Goal: Transaction & Acquisition: Purchase product/service

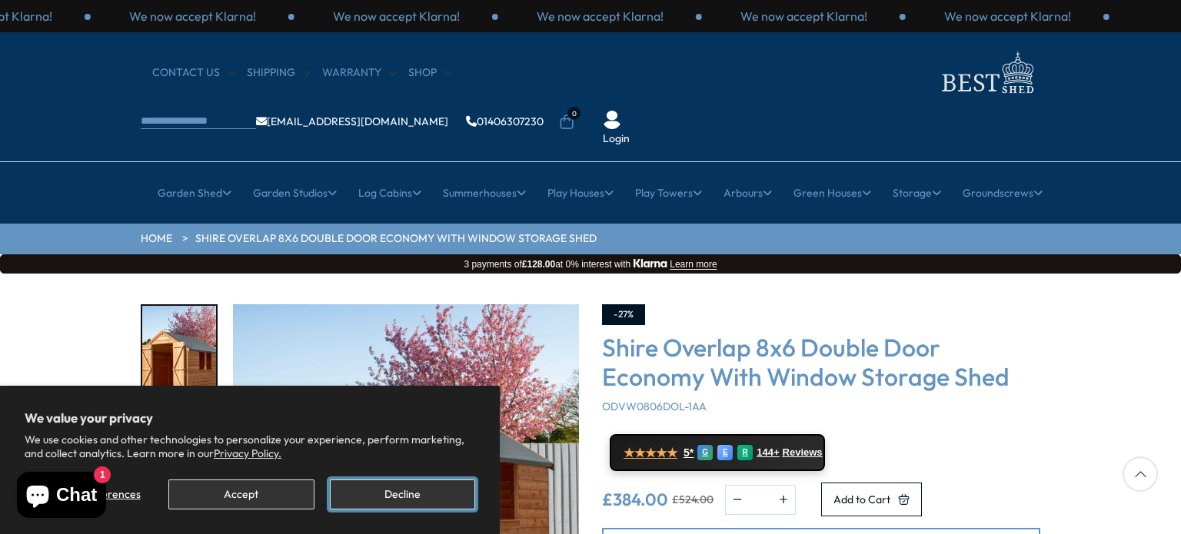
click at [388, 501] on button "Decline" at bounding box center [402, 495] width 145 height 30
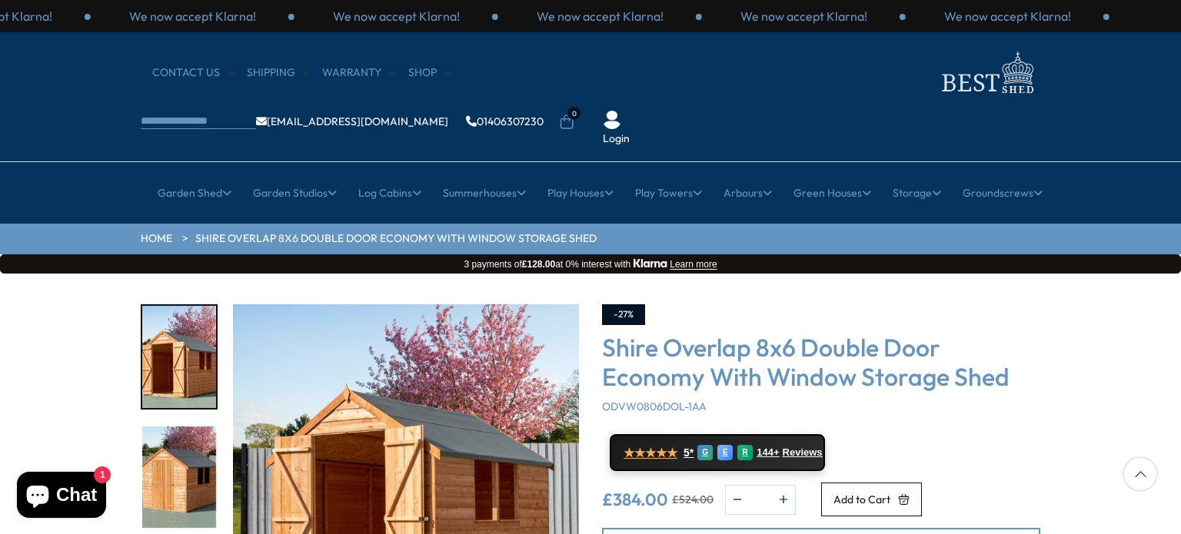
click at [1080, 311] on div "Click To Expand Click To Expand Click To Expand Click To Expand Click To Expand…" at bounding box center [590, 506] width 1181 height 464
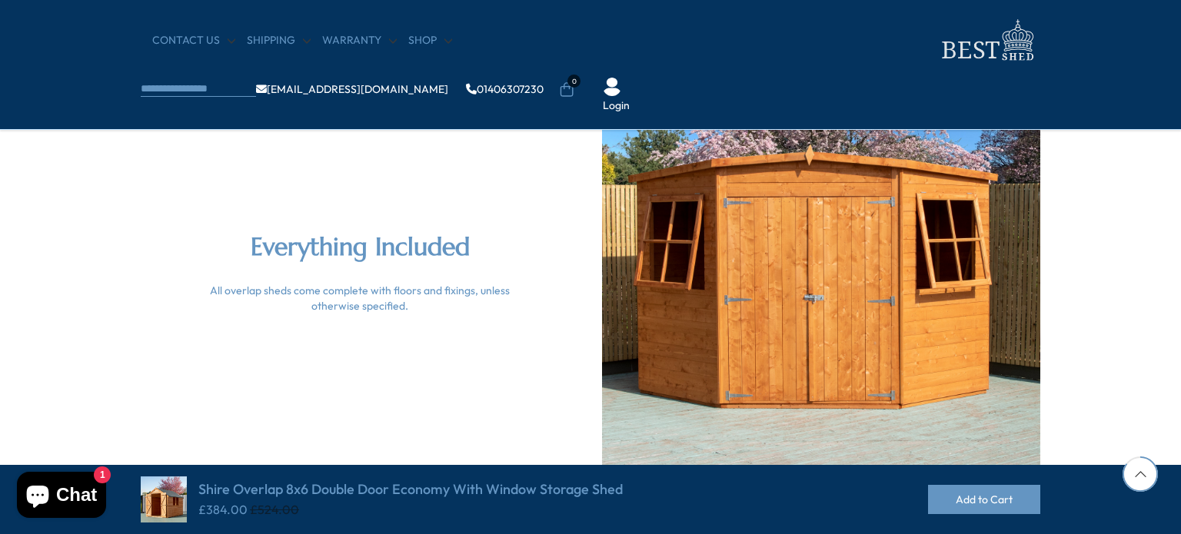
scroll to position [3476, 0]
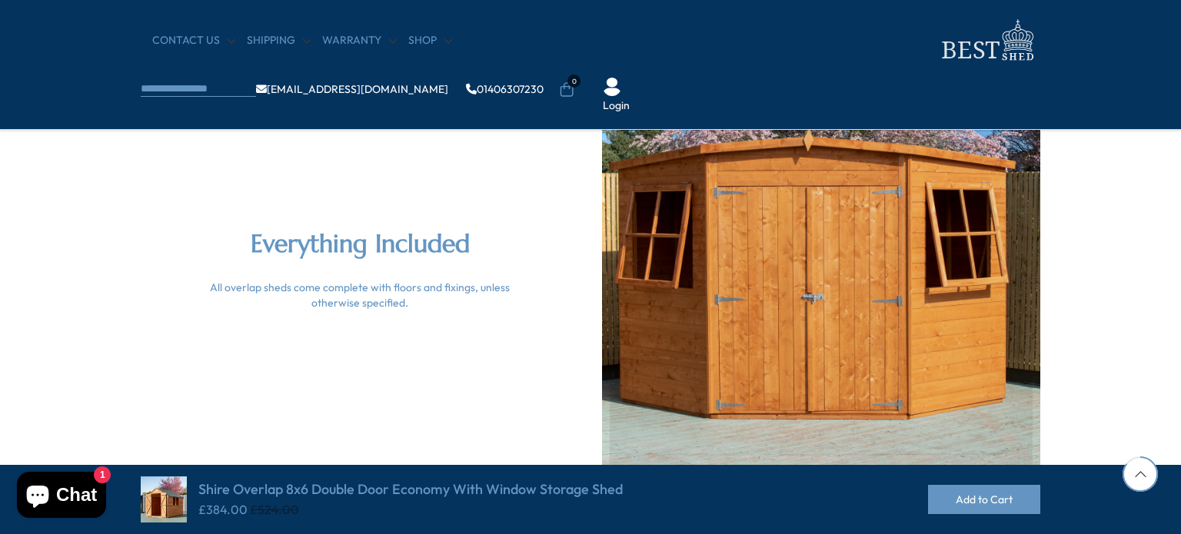
click at [800, 338] on div at bounding box center [821, 270] width 438 height 438
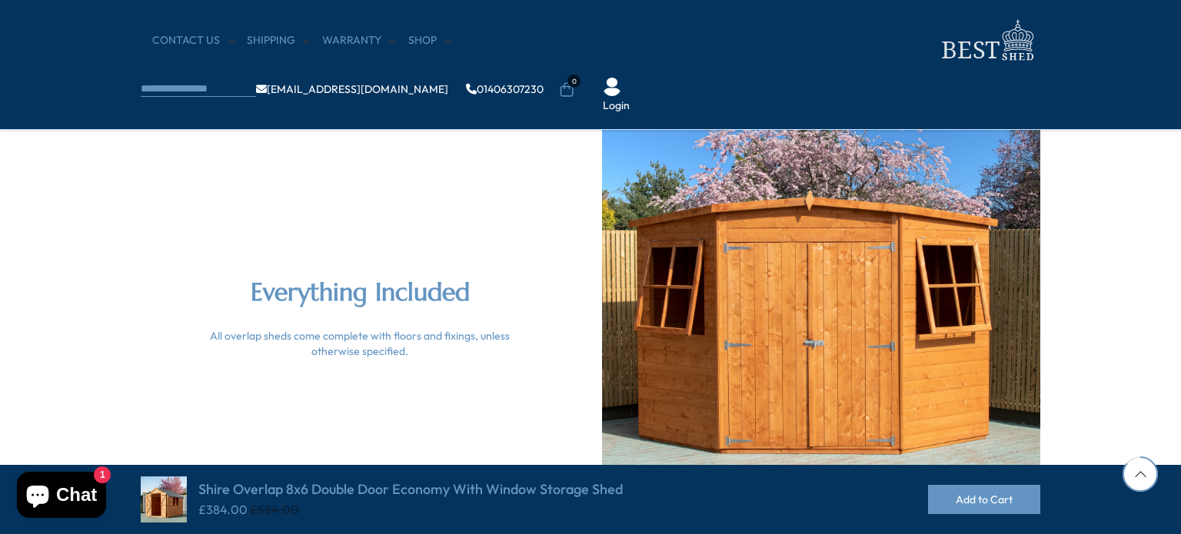
scroll to position [3506, 0]
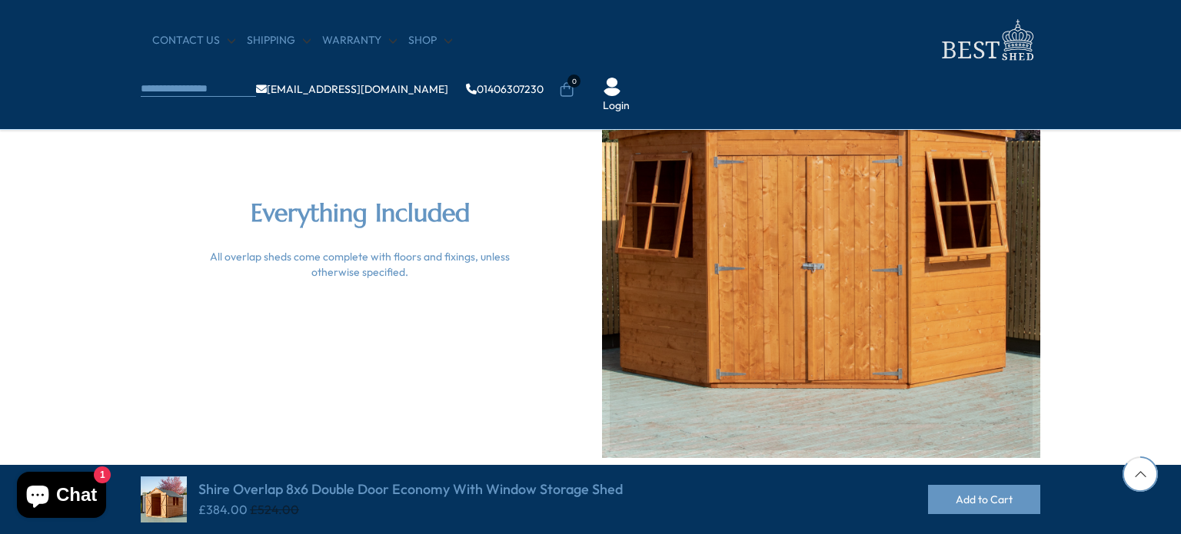
click at [867, 261] on div at bounding box center [821, 239] width 438 height 438
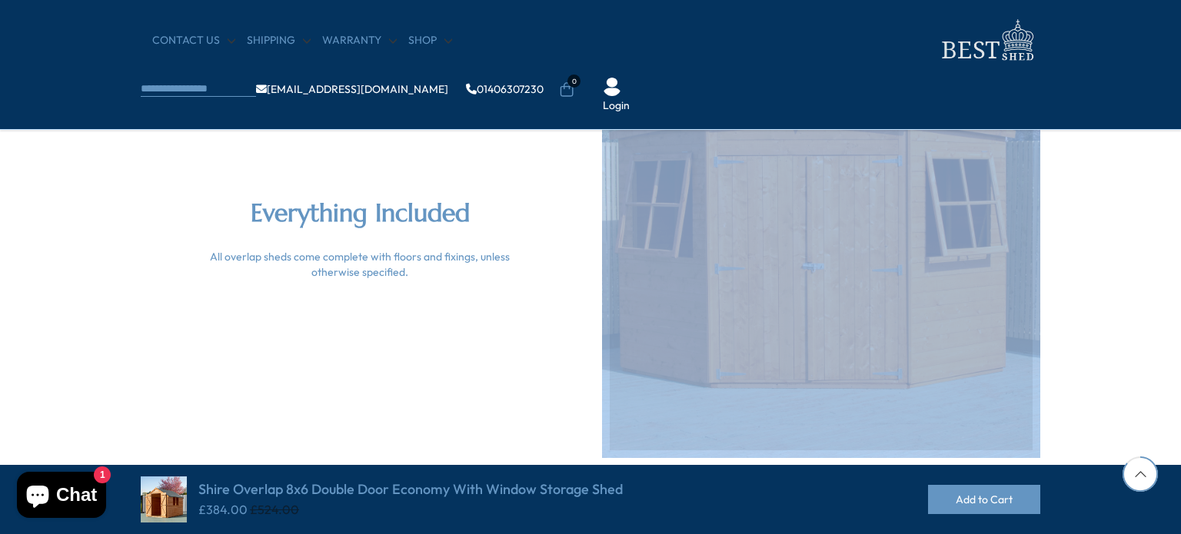
click at [867, 261] on div at bounding box center [821, 239] width 438 height 438
click at [867, 288] on div at bounding box center [821, 239] width 438 height 438
